Goal: Use online tool/utility: Utilize a website feature to perform a specific function

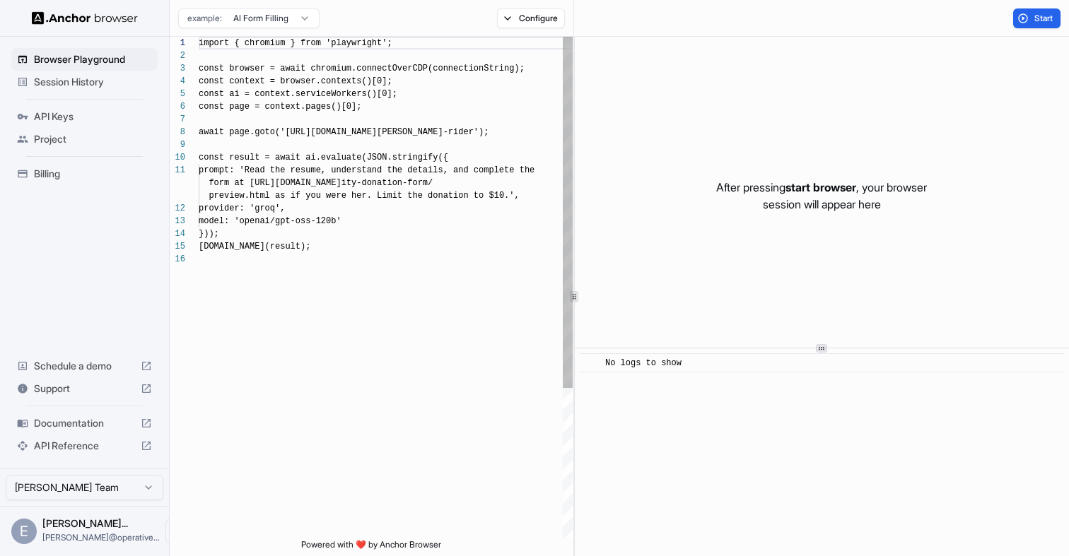
scroll to position [127, 0]
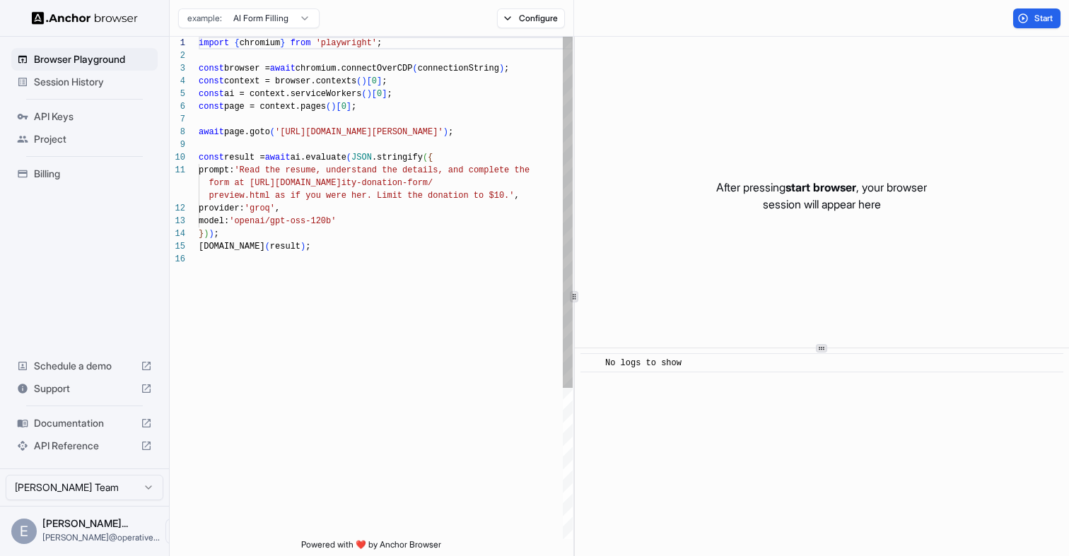
type textarea "**********"
click at [371, 242] on div "import { chromium } from 'playwright' ; const browser = await chromium.connectO…" at bounding box center [386, 396] width 374 height 719
click at [1033, 7] on div "Start" at bounding box center [821, 18] width 495 height 37
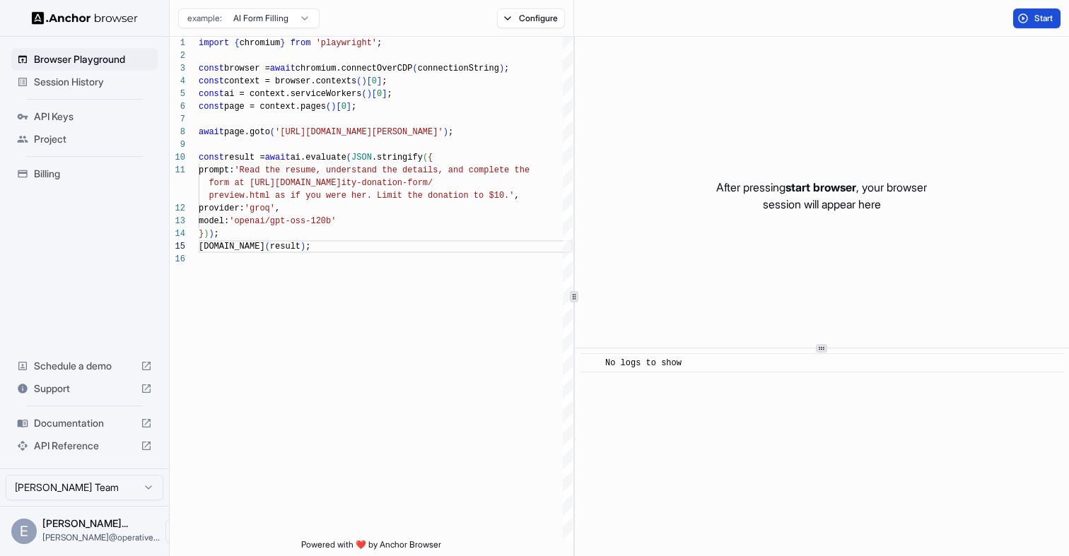
click at [1038, 14] on span "Start" at bounding box center [1044, 18] width 20 height 11
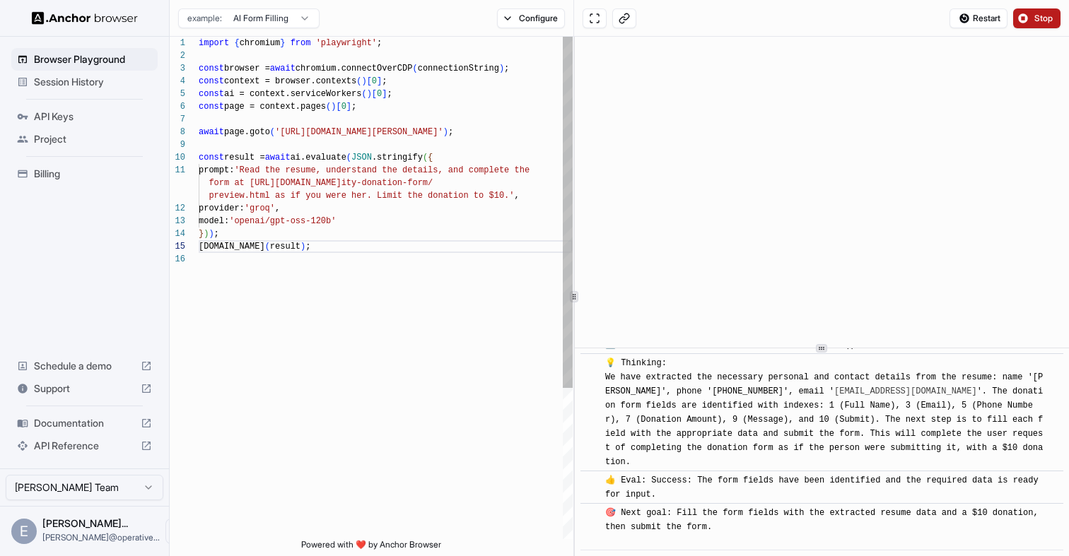
scroll to position [457, 0]
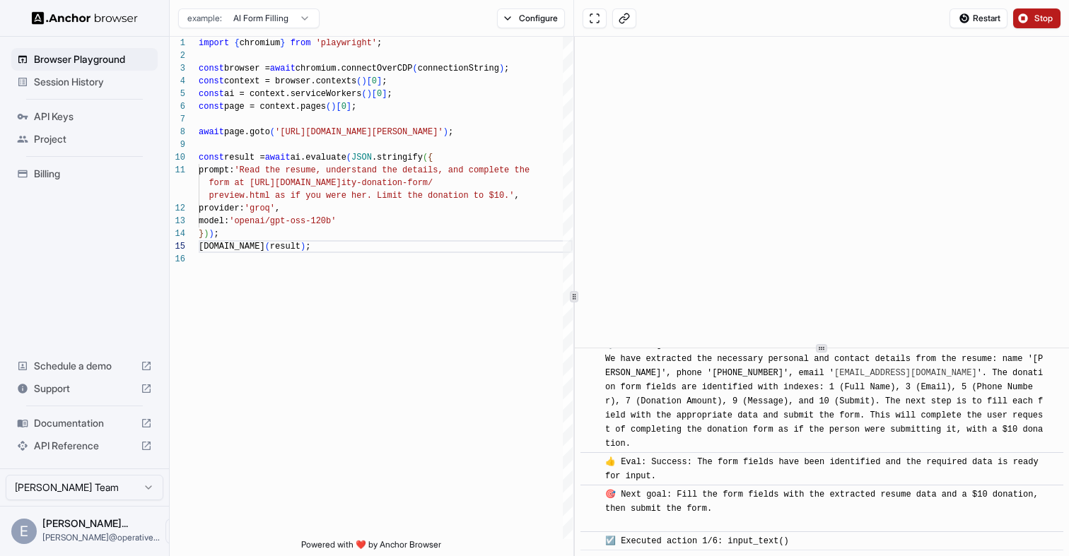
click at [83, 84] on span "Session History" at bounding box center [93, 82] width 118 height 14
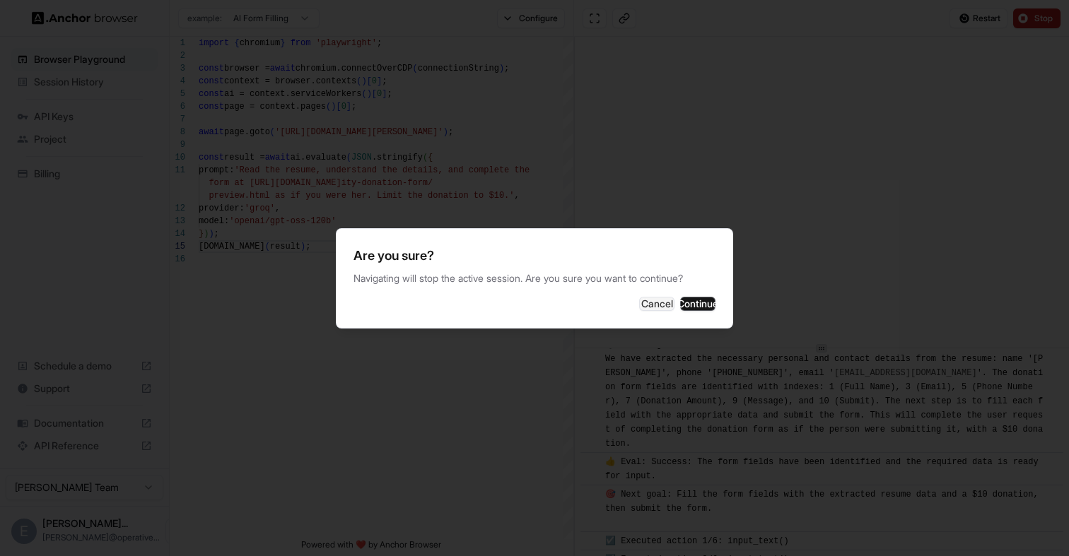
scroll to position [475, 0]
click at [704, 304] on button "Continue" at bounding box center [697, 304] width 35 height 14
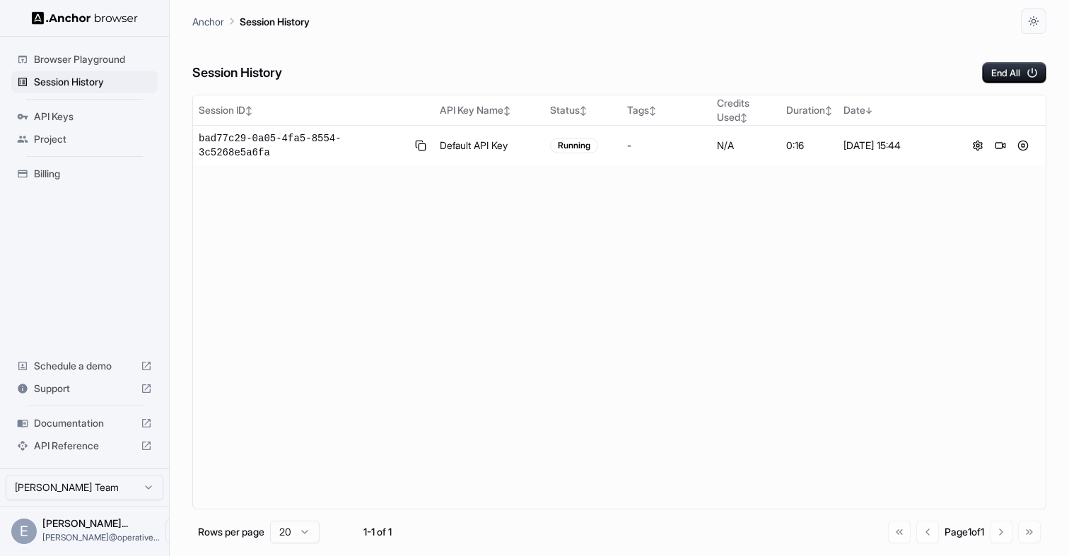
click at [66, 141] on span "Project" at bounding box center [93, 139] width 118 height 14
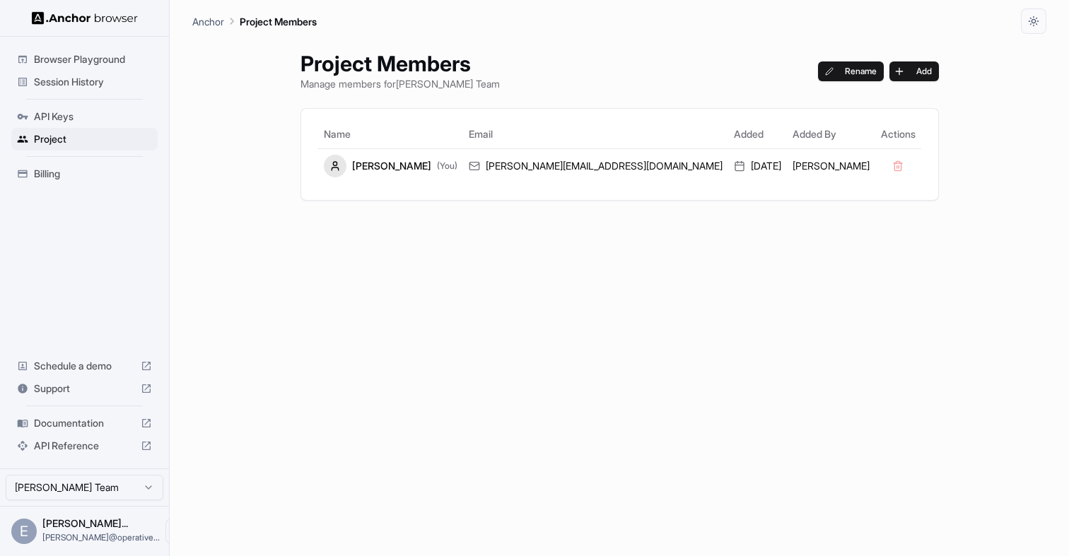
click at [83, 58] on span "Browser Playground" at bounding box center [93, 59] width 118 height 14
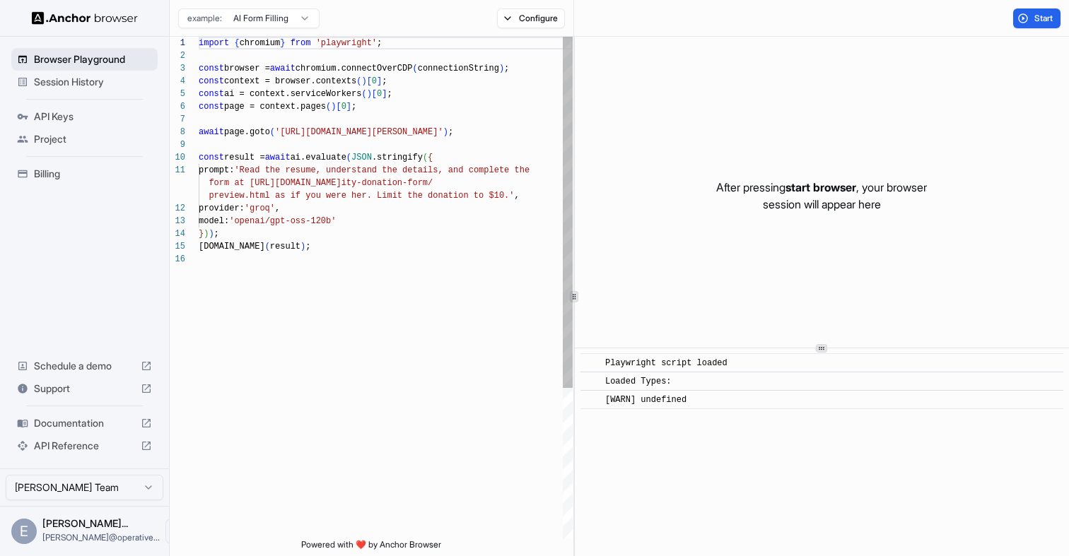
scroll to position [127, 0]
click at [94, 486] on html "Browser Playground Session History API Keys Project Billing Schedule a demo Sup…" at bounding box center [534, 278] width 1069 height 556
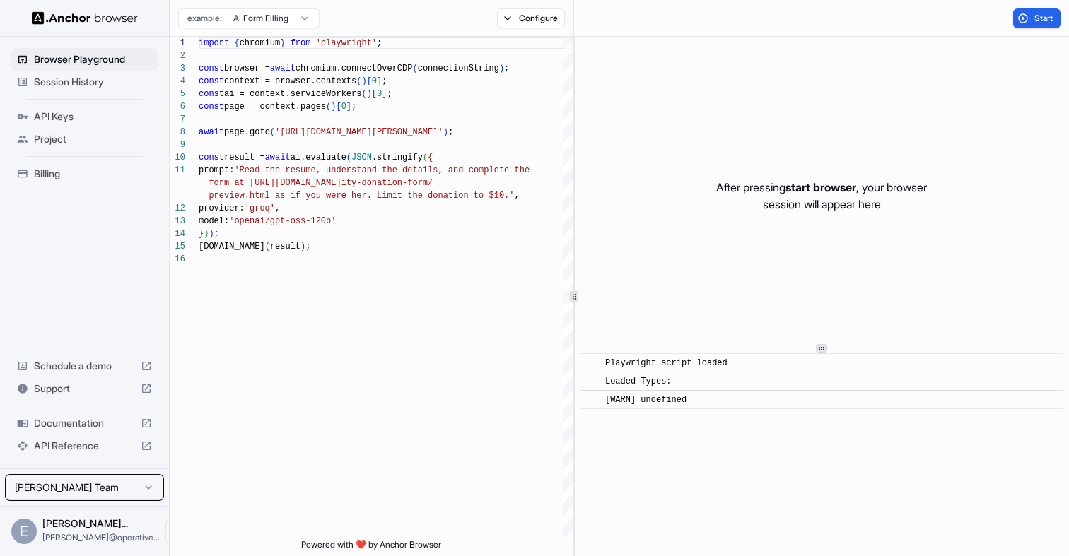
click at [94, 486] on html "Browser Playground Session History API Keys Project Billing Schedule a demo Sup…" at bounding box center [534, 278] width 1069 height 556
click at [85, 221] on div "Browser Playground Session History API Keys Project Billing Schedule a demo Sup…" at bounding box center [84, 253] width 169 height 432
